Goal: Navigation & Orientation: Go to known website

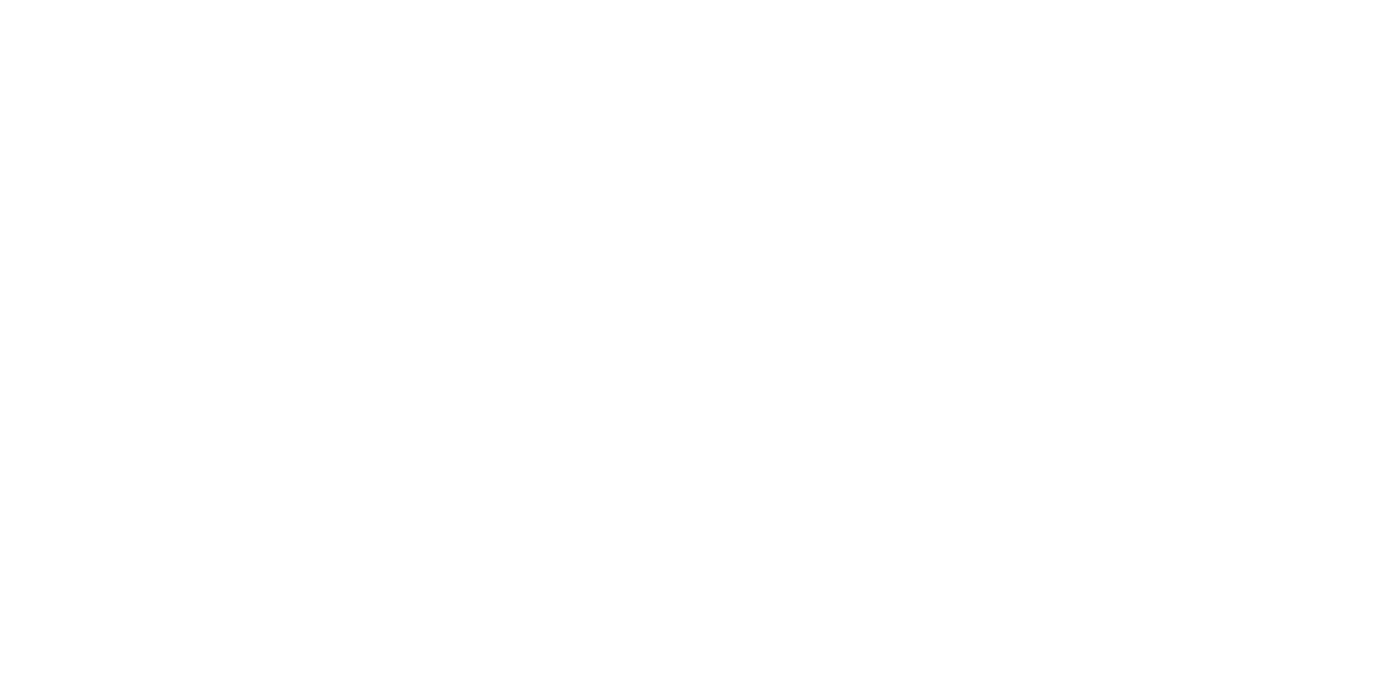
click at [19, 24] on main at bounding box center [694, 341] width 1389 height 682
